Goal: Communication & Community: Participate in discussion

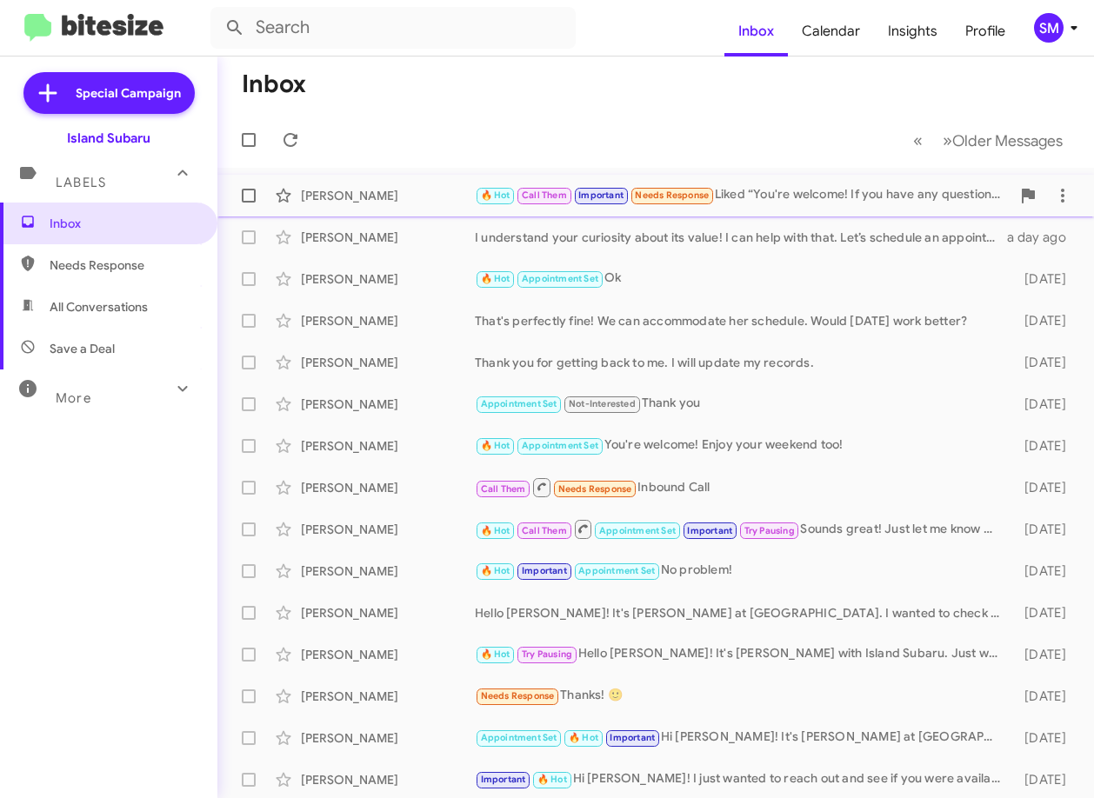
click at [352, 187] on div "[PERSON_NAME]" at bounding box center [388, 195] width 174 height 17
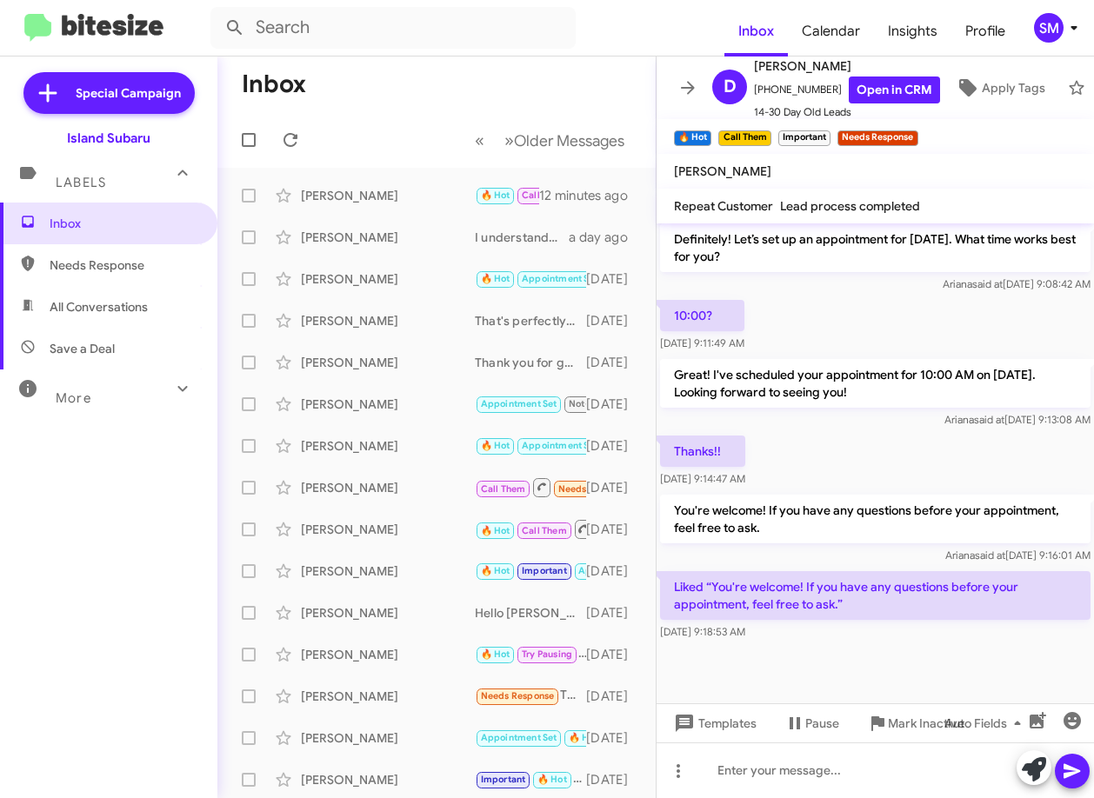
scroll to position [1103, 0]
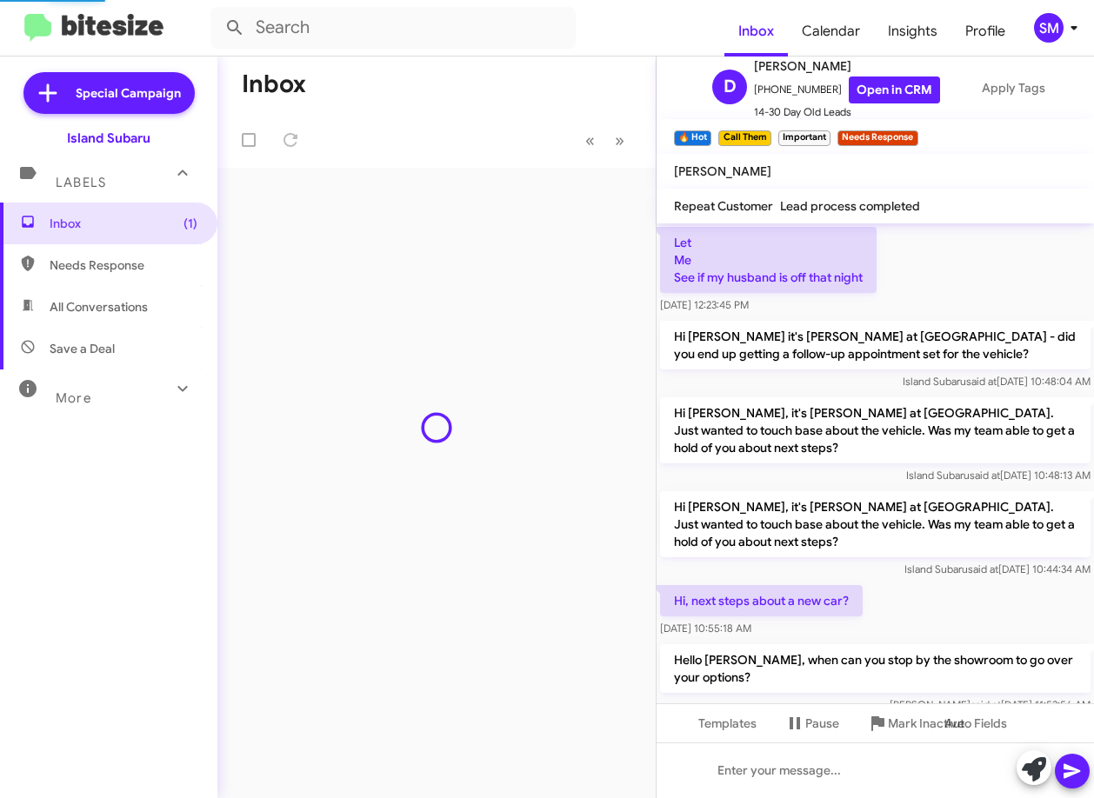
scroll to position [1103, 0]
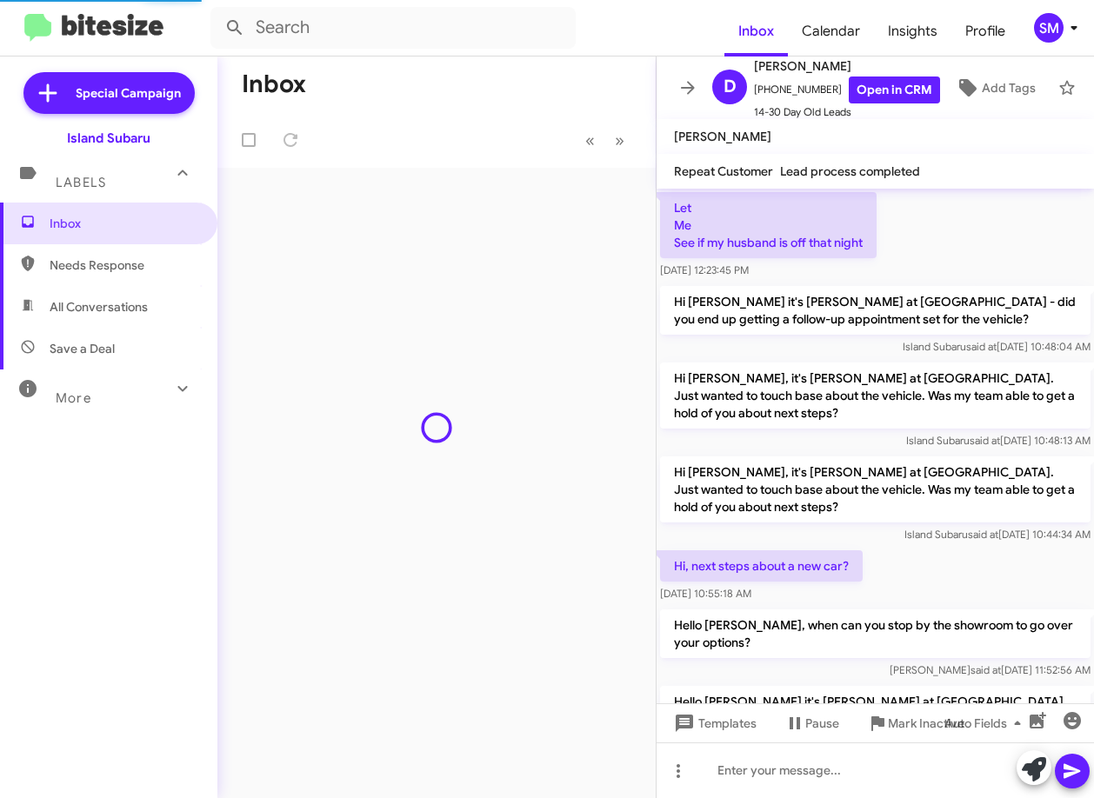
scroll to position [1068, 0]
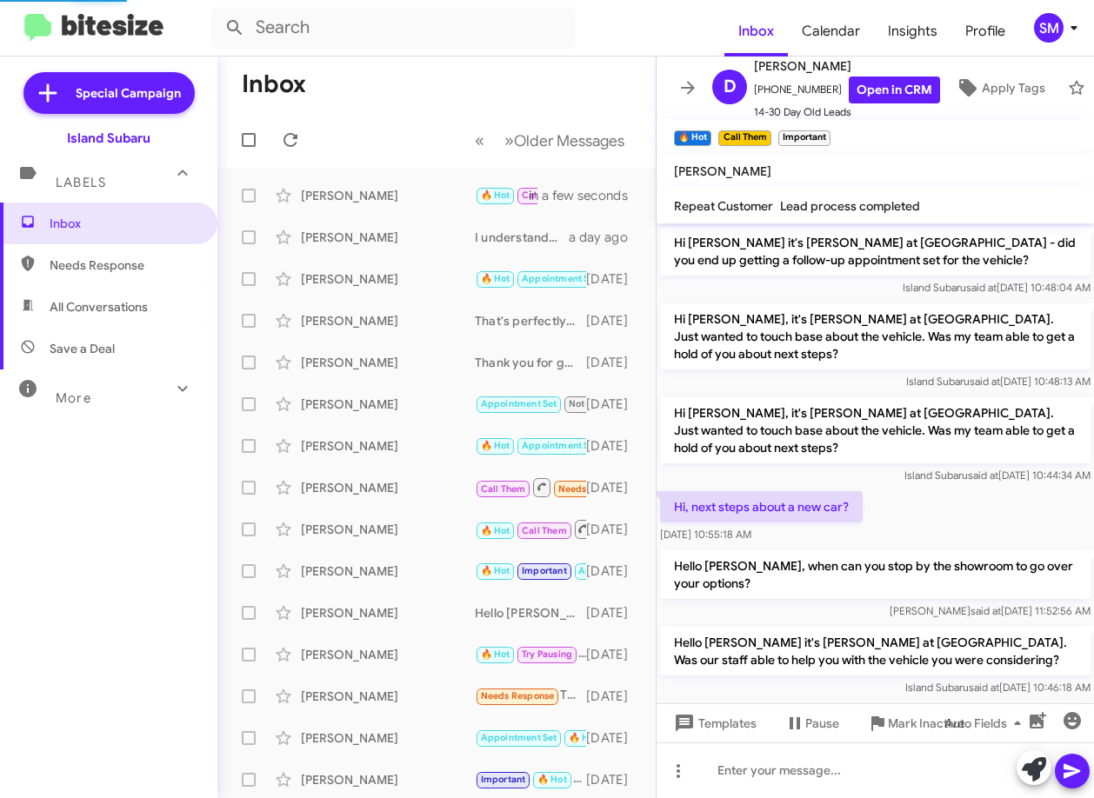
scroll to position [1050, 0]
